Goal: Transaction & Acquisition: Purchase product/service

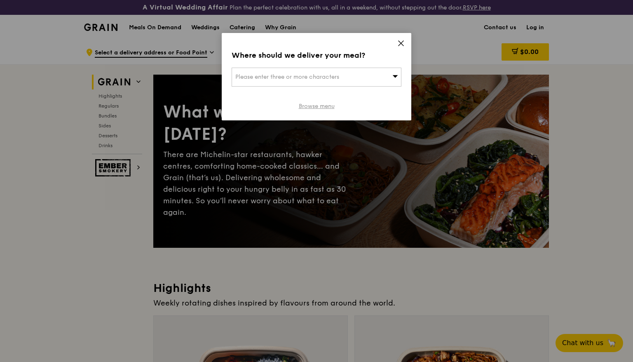
drag, startPoint x: 316, startPoint y: 113, endPoint x: 315, endPoint y: 107, distance: 5.4
click at [316, 112] on div "Where should we deliver your meal? Please enter three or more characters Browse…" at bounding box center [317, 76] width 190 height 87
click at [315, 108] on link "Browse menu" at bounding box center [317, 106] width 36 height 8
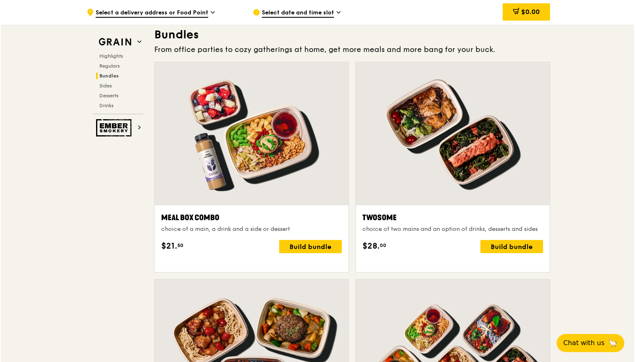
scroll to position [1298, 0]
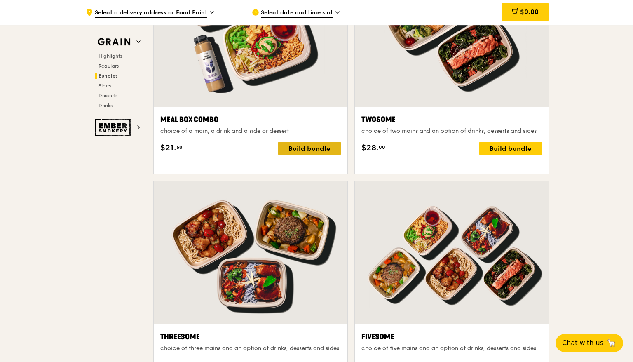
click at [326, 155] on div "Build bundle" at bounding box center [309, 148] width 63 height 13
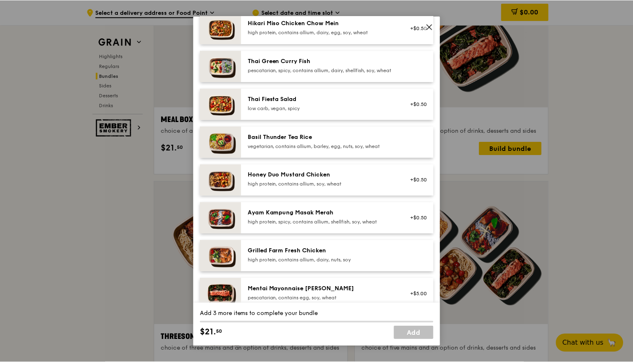
scroll to position [115, 0]
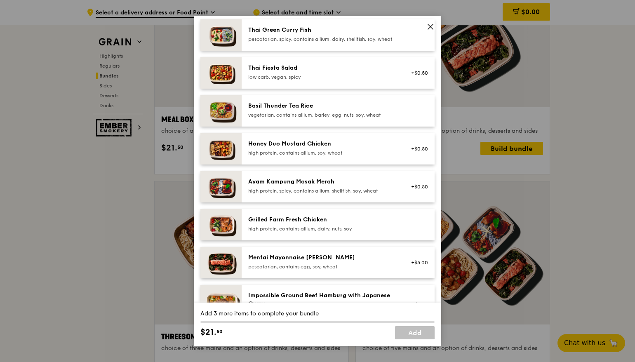
click at [378, 262] on div "Mentai Mayonnaise [PERSON_NAME]" at bounding box center [322, 258] width 148 height 8
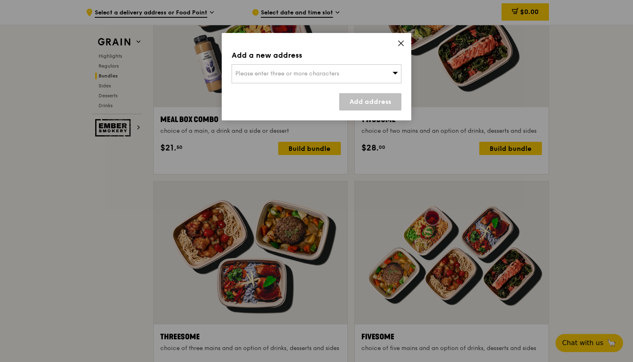
click at [402, 42] on icon at bounding box center [400, 43] width 7 height 7
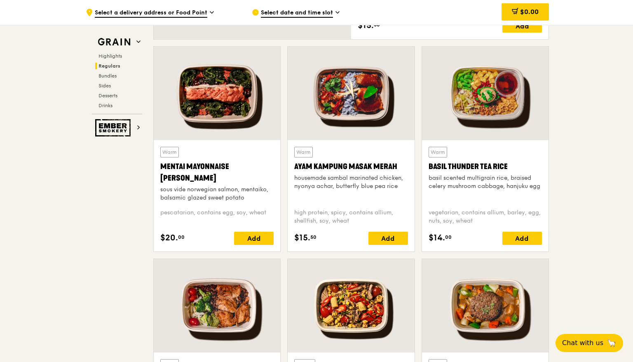
scroll to position [686, 0]
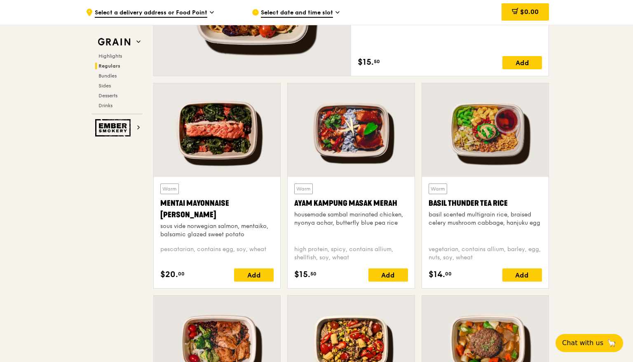
click at [345, 208] on div "Ayam Kampung Masak Merah" at bounding box center [350, 203] width 113 height 12
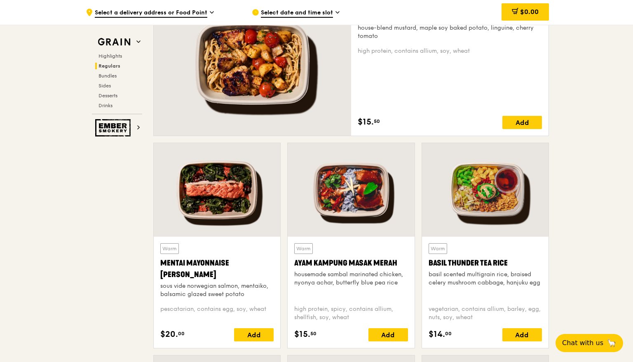
scroll to position [528, 0]
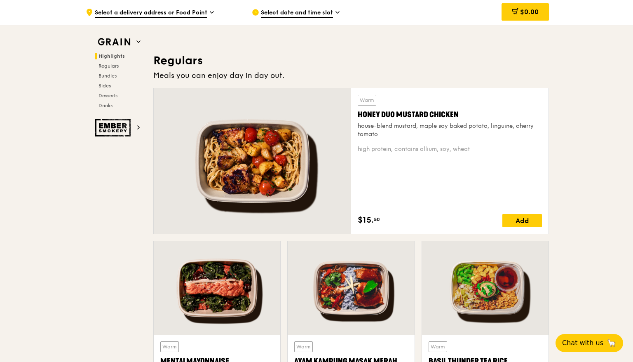
click at [439, 186] on div "Warm Honey Duo Mustard Chicken house-blend mustard, maple soy baked potato, lin…" at bounding box center [450, 161] width 184 height 132
click at [430, 112] on div "Honey Duo Mustard Chicken" at bounding box center [450, 115] width 184 height 12
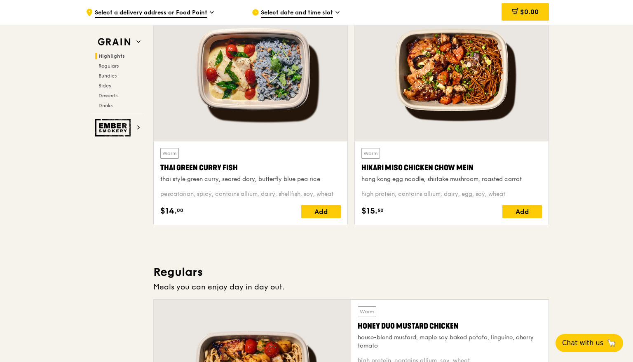
scroll to position [263, 0]
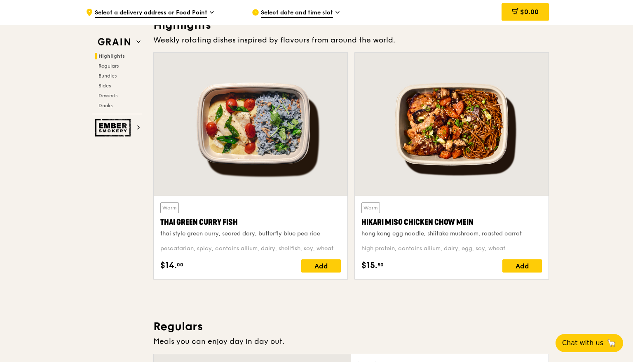
click at [410, 217] on div "Hikari Miso Chicken Chow Mein" at bounding box center [452, 222] width 181 height 12
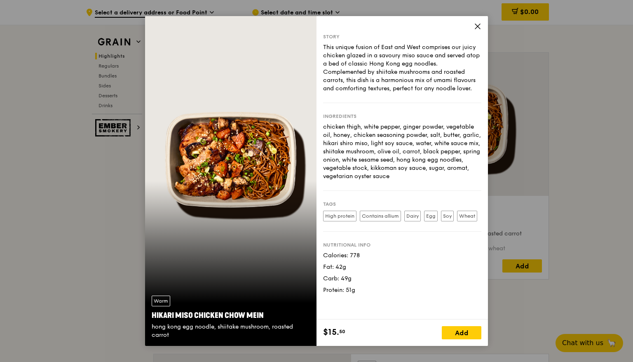
click at [475, 27] on icon at bounding box center [477, 26] width 7 height 7
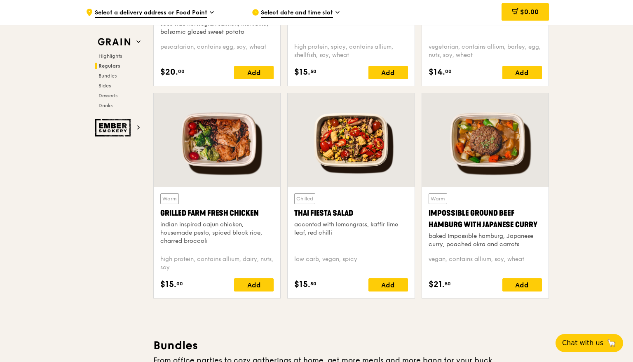
scroll to position [938, 0]
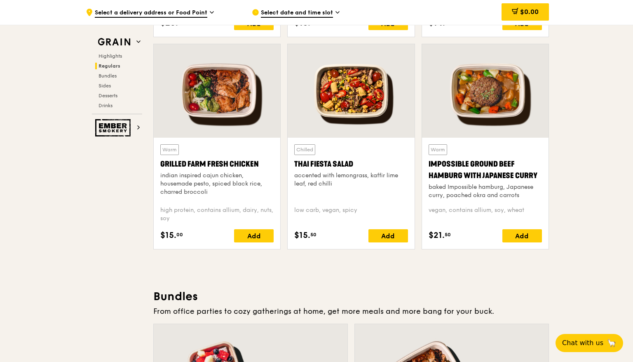
click at [230, 181] on div "indian inspired cajun chicken, housemade pesto, spiced black rice, charred broc…" at bounding box center [216, 183] width 113 height 25
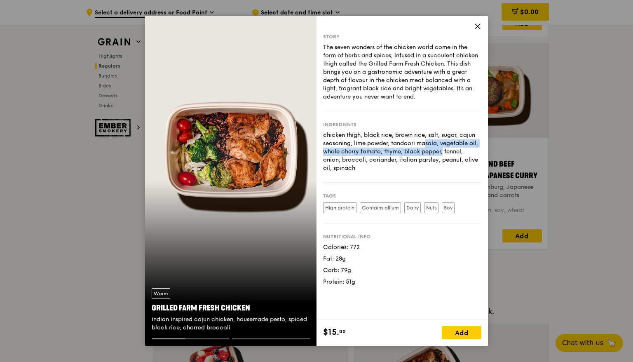
drag, startPoint x: 385, startPoint y: 140, endPoint x: 400, endPoint y: 152, distance: 19.7
click at [400, 152] on div "chicken thigh, black rice, brown rice, salt, sugar, cajun seasoning, lime powde…" at bounding box center [402, 151] width 158 height 41
drag, startPoint x: 400, startPoint y: 152, endPoint x: 447, endPoint y: 149, distance: 47.1
click at [401, 152] on div "chicken thigh, black rice, brown rice, salt, sugar, cajun seasoning, lime powde…" at bounding box center [402, 151] width 158 height 41
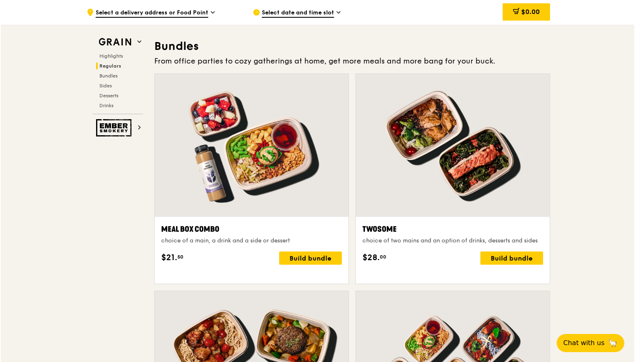
scroll to position [1193, 0]
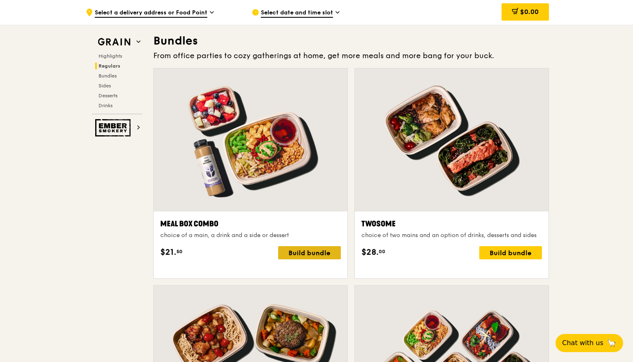
click at [329, 259] on div "Build bundle" at bounding box center [309, 252] width 63 height 13
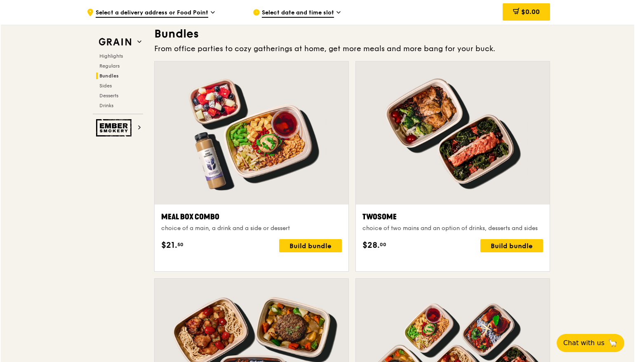
scroll to position [1250, 0]
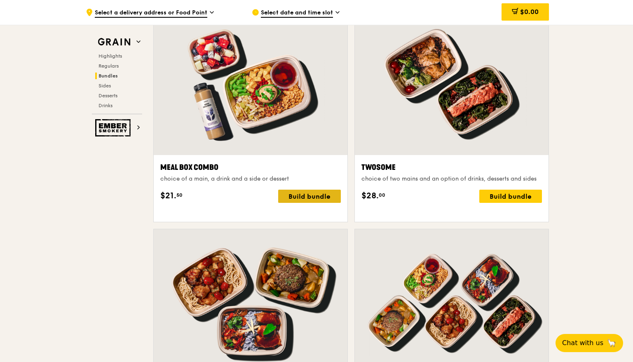
click at [309, 203] on div "Build bundle" at bounding box center [309, 196] width 63 height 13
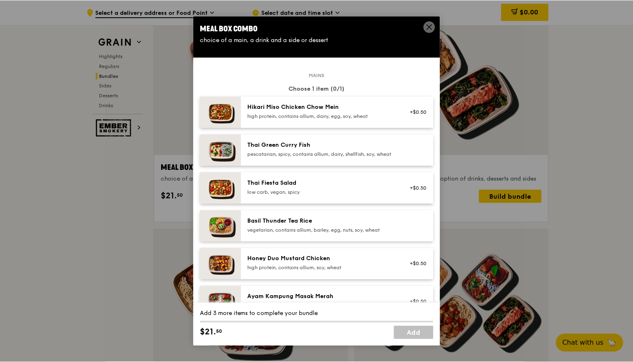
scroll to position [5, 0]
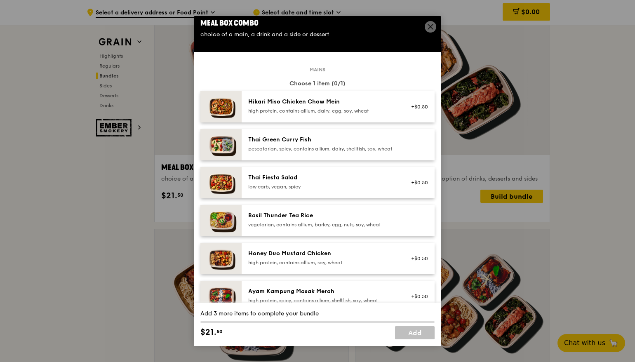
click at [341, 106] on div "Hikari Miso Chicken Chow Mein" at bounding box center [322, 102] width 148 height 8
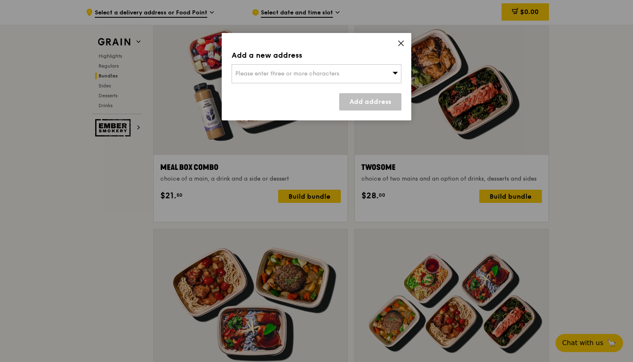
click at [333, 69] on div "Please enter three or more characters" at bounding box center [317, 73] width 170 height 19
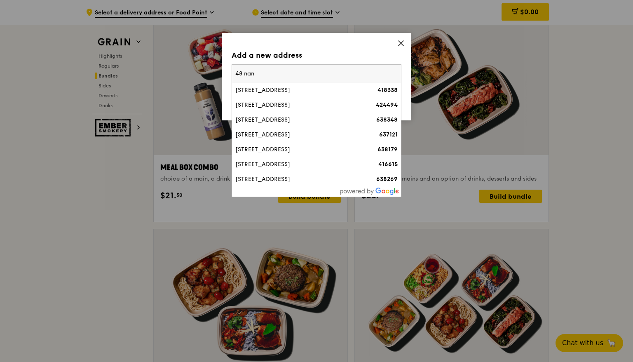
scroll to position [1255, 0]
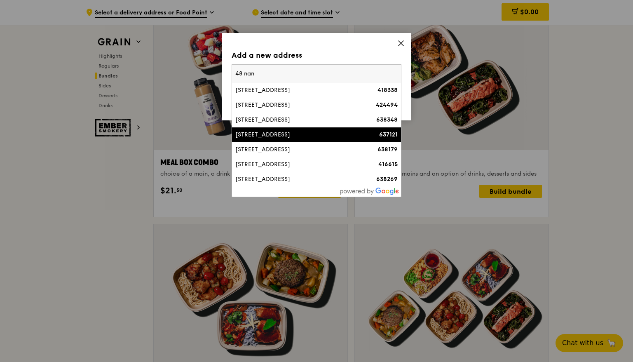
type input "48 nan"
click at [289, 132] on div "[STREET_ADDRESS]" at bounding box center [296, 135] width 122 height 8
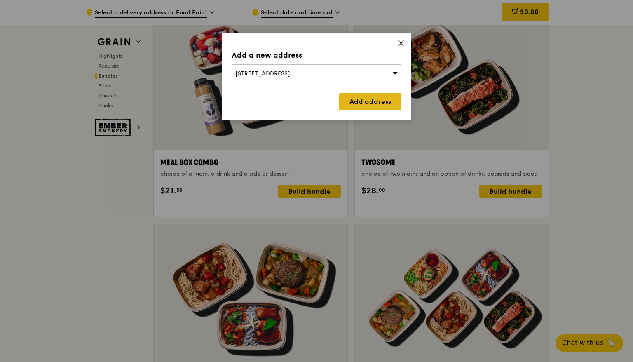
click at [365, 95] on link "Add address" at bounding box center [370, 101] width 62 height 17
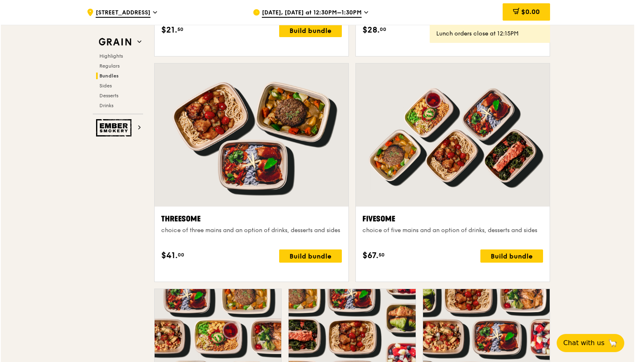
scroll to position [1283, 0]
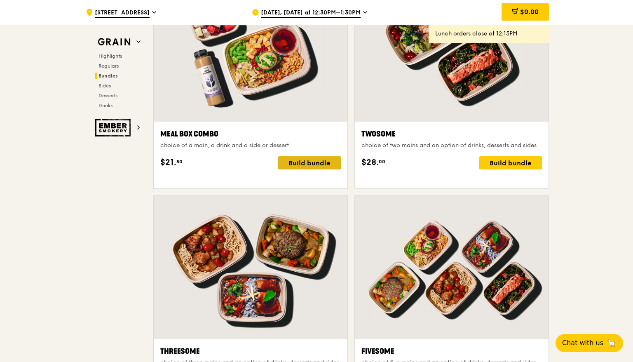
click at [300, 169] on div "Build bundle" at bounding box center [309, 162] width 63 height 13
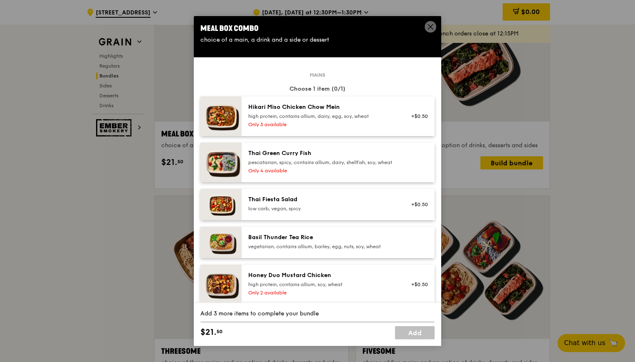
click at [353, 118] on div "Hikari Miso Chicken Chow Mein high protein, contains allium, dairy, egg, soy, w…" at bounding box center [322, 111] width 148 height 16
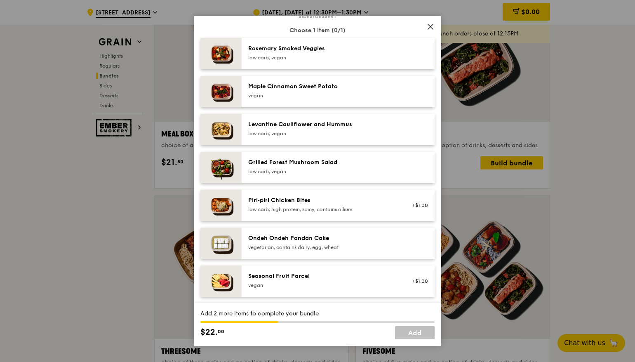
scroll to position [683, 0]
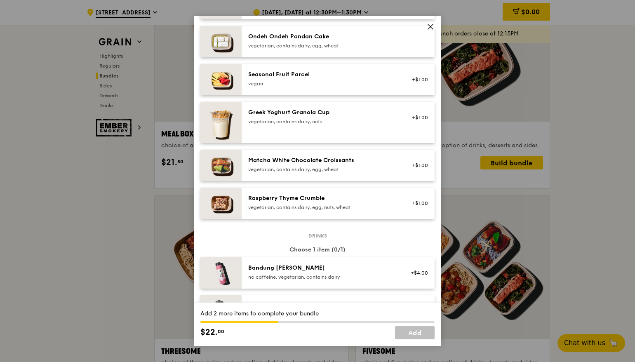
click at [329, 164] on div "Matcha White Chocolate Croissants" at bounding box center [322, 160] width 148 height 8
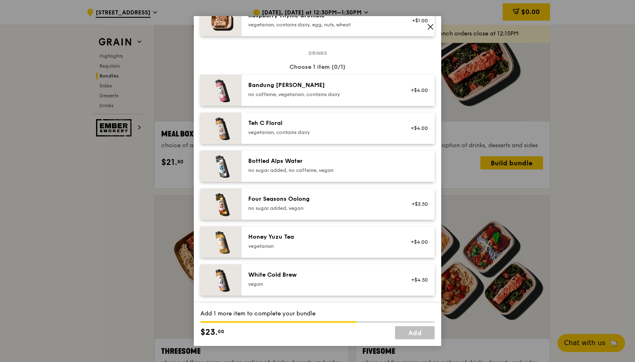
scroll to position [871, 0]
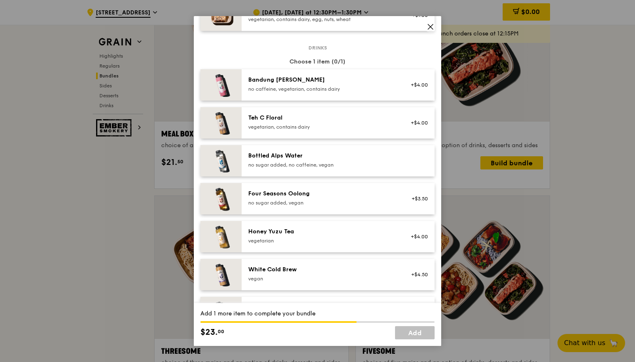
click at [317, 132] on div "Teh C Floral vegetarian, contains dairy" at bounding box center [322, 123] width 158 height 18
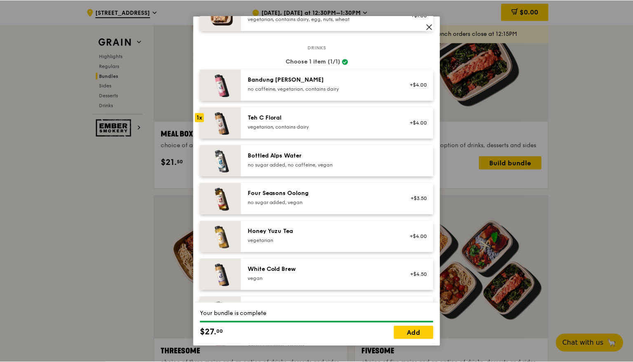
scroll to position [982, 0]
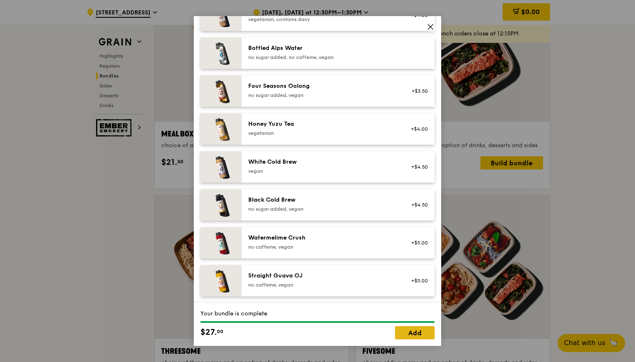
click at [423, 331] on link "Add" at bounding box center [415, 332] width 40 height 13
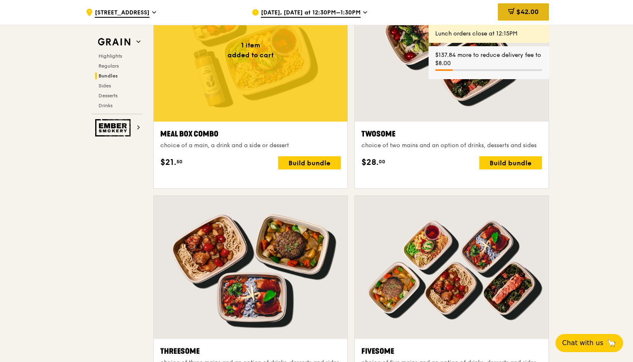
click at [519, 14] on span "$42.00" at bounding box center [528, 12] width 22 height 8
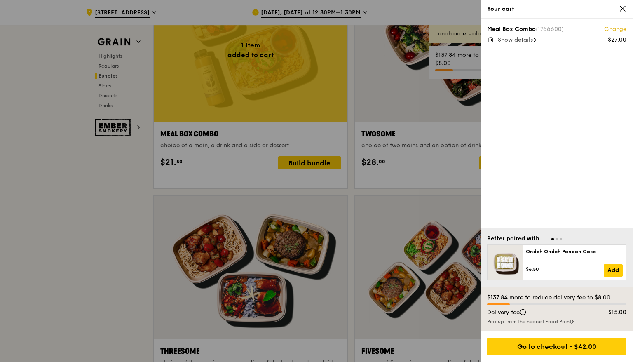
click at [531, 40] on span "Show details" at bounding box center [515, 39] width 35 height 7
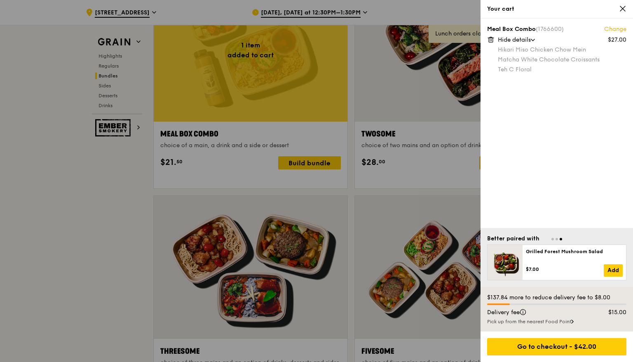
click at [99, 138] on div at bounding box center [316, 181] width 633 height 362
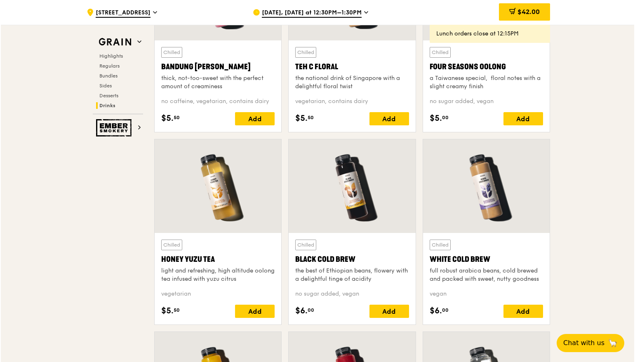
scroll to position [3268, 0]
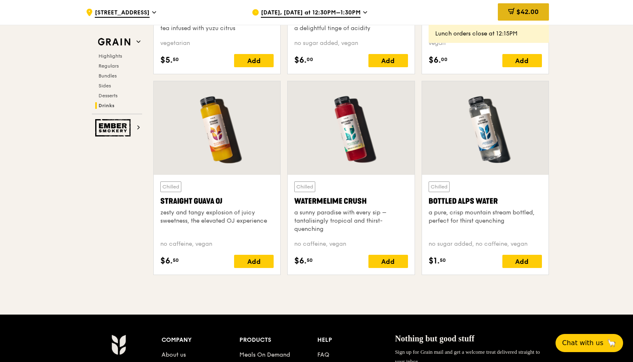
click at [526, 9] on span "$42.00" at bounding box center [528, 12] width 22 height 8
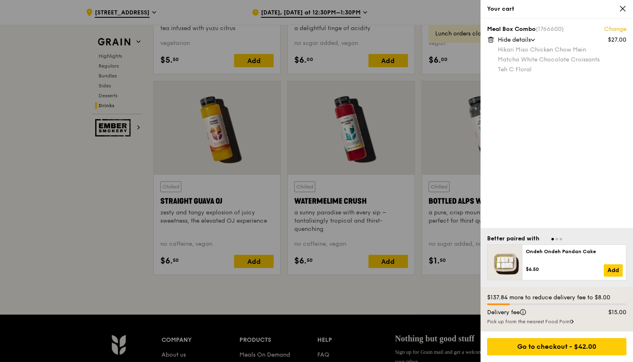
click at [613, 30] on link "Change" at bounding box center [615, 29] width 22 height 8
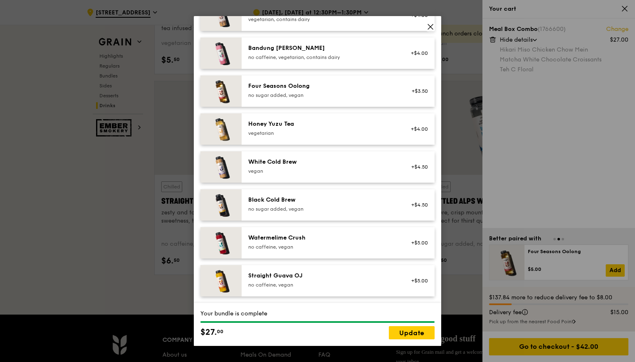
scroll to position [982, 0]
click at [334, 229] on div "Watermelime Crush no caffeine, vegan +$5.00" at bounding box center [338, 242] width 193 height 31
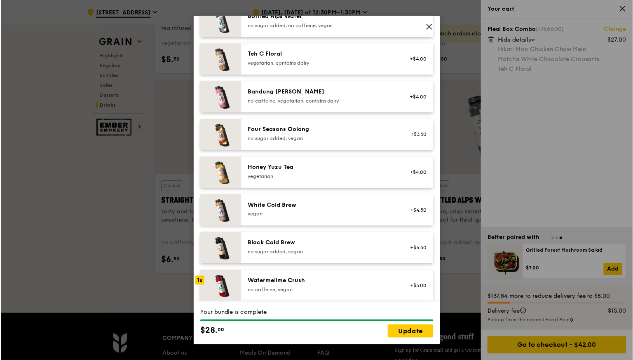
scroll to position [908, 0]
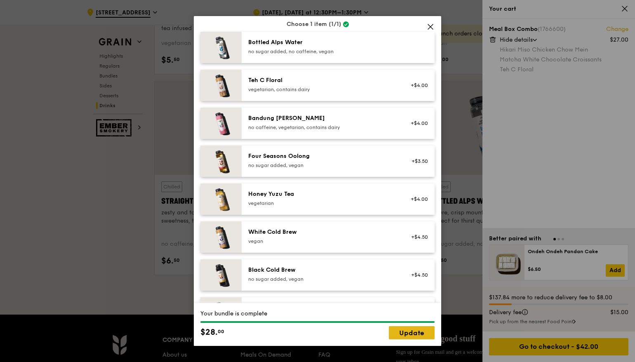
click at [429, 337] on link "Update" at bounding box center [412, 332] width 46 height 13
